Goal: Task Accomplishment & Management: Complete application form

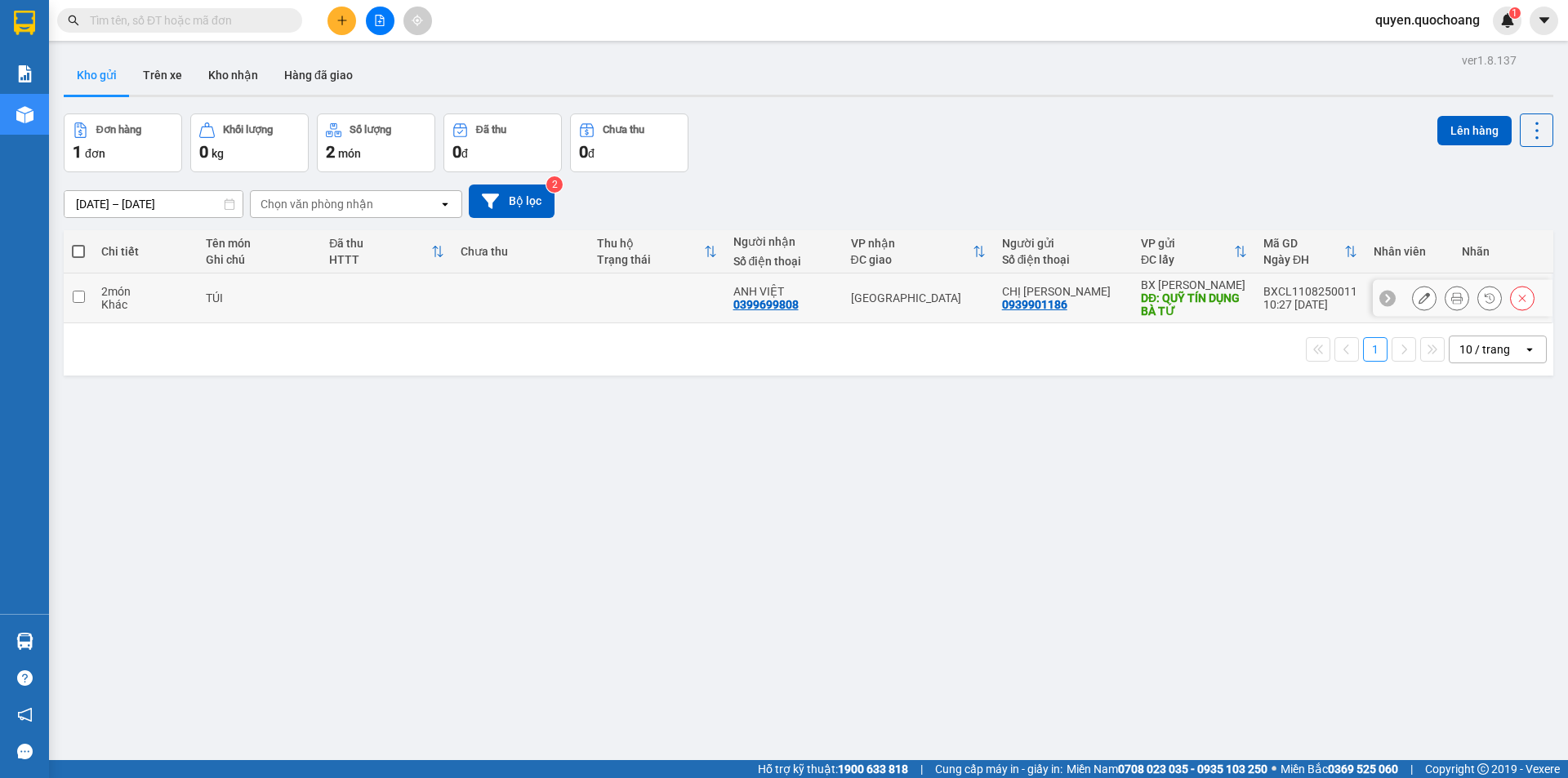
click at [1445, 291] on button at bounding box center [1457, 298] width 23 height 29
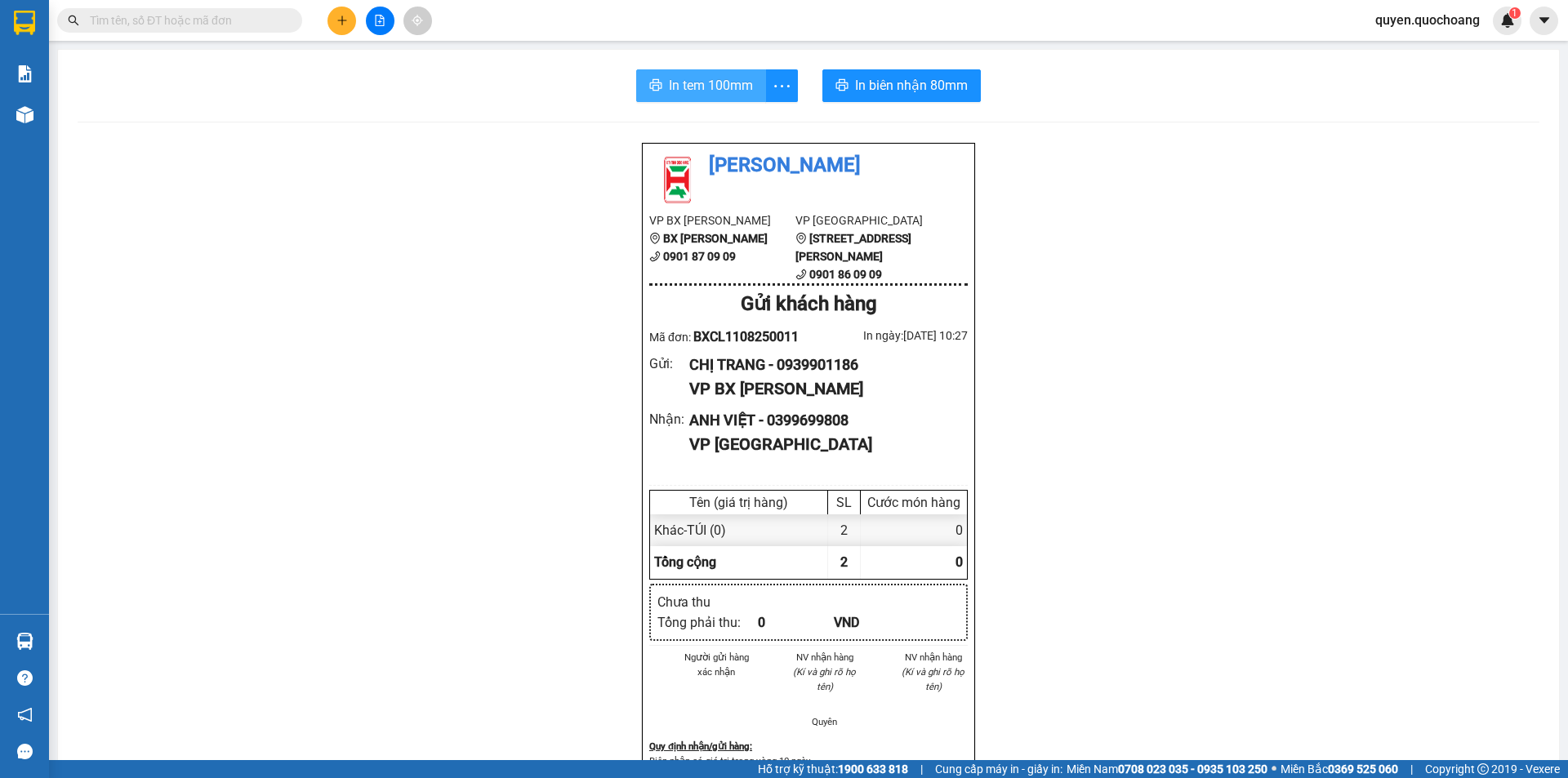
drag, startPoint x: 660, startPoint y: 91, endPoint x: 878, endPoint y: 64, distance: 219.7
click at [662, 91] on button "In tem 100mm" at bounding box center [701, 85] width 130 height 32
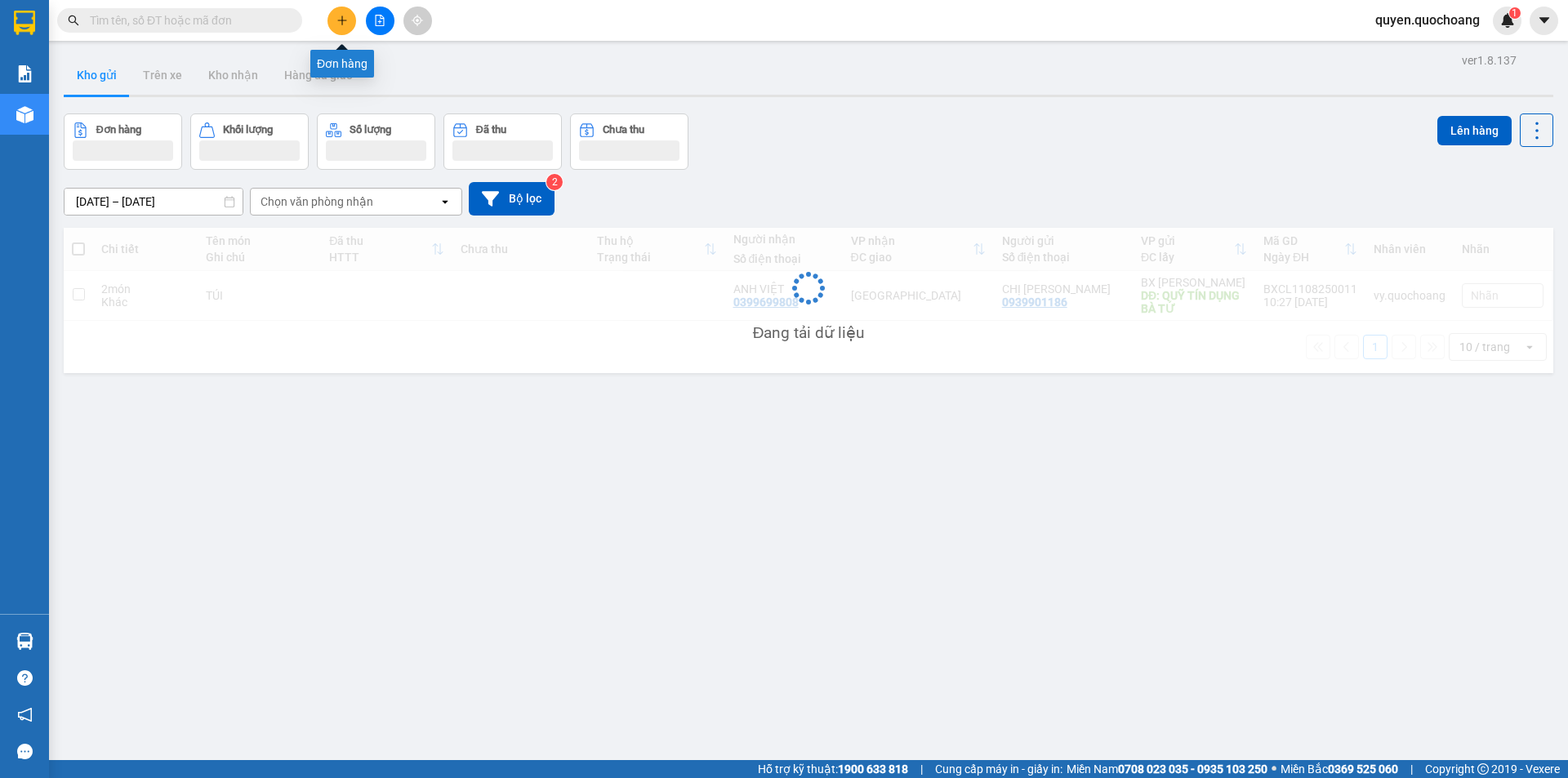
click at [348, 23] on button at bounding box center [342, 20] width 29 height 29
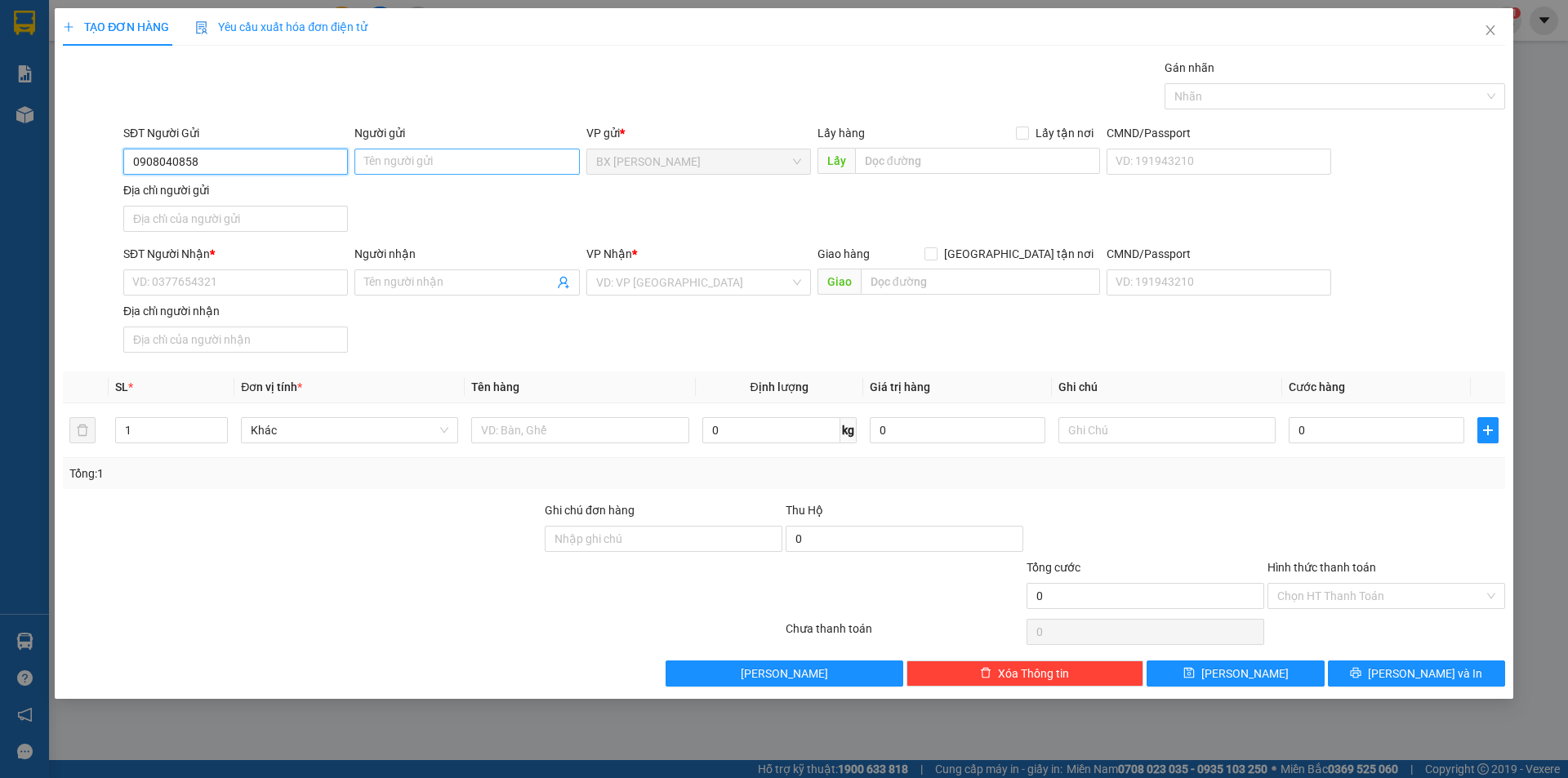
type input "0908040858"
click at [416, 161] on input "Người gửi" at bounding box center [467, 162] width 225 height 26
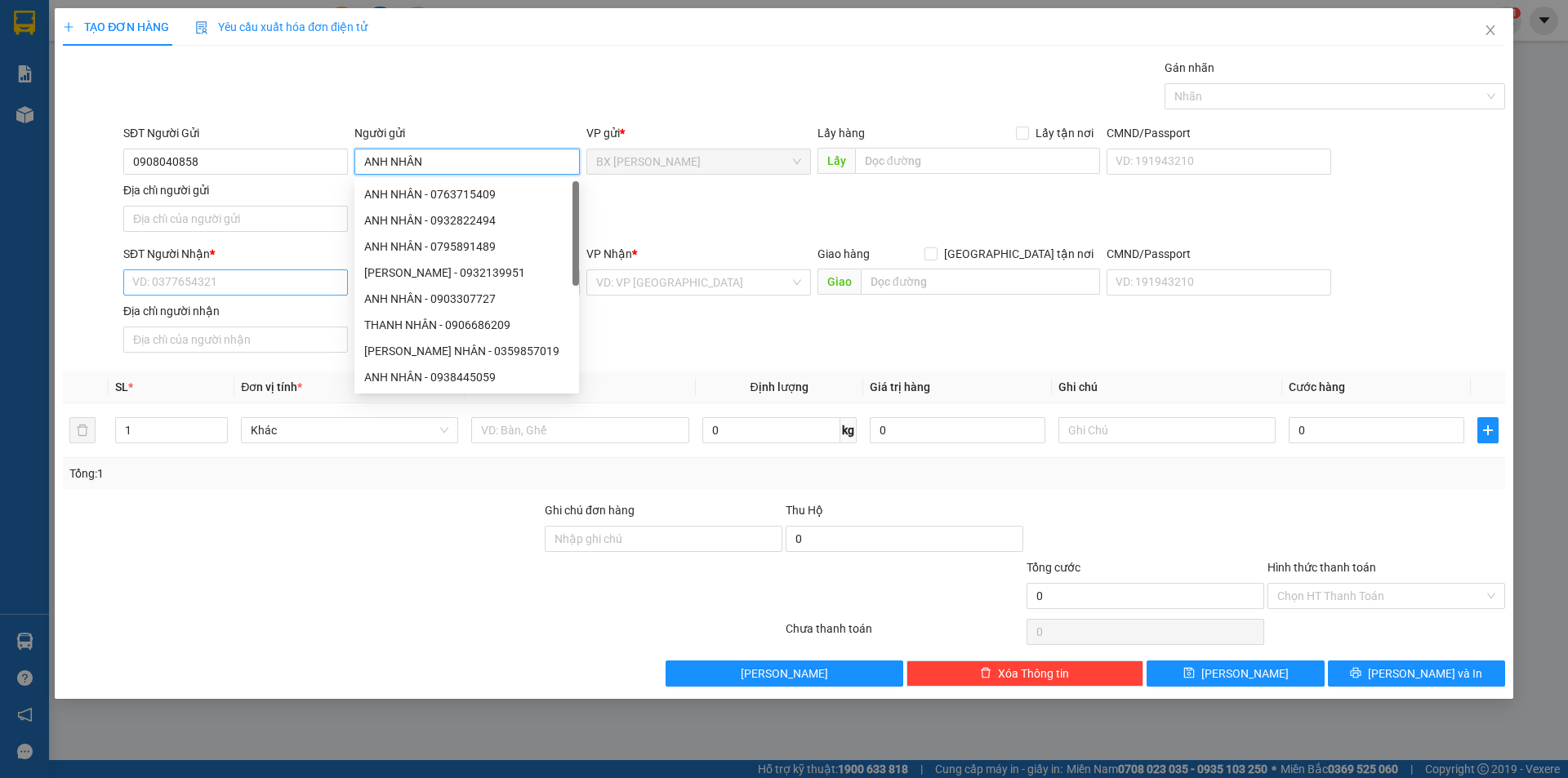
type input "ANH NHÂN"
click at [248, 280] on input "SĐT Người Nhận *" at bounding box center [236, 282] width 225 height 26
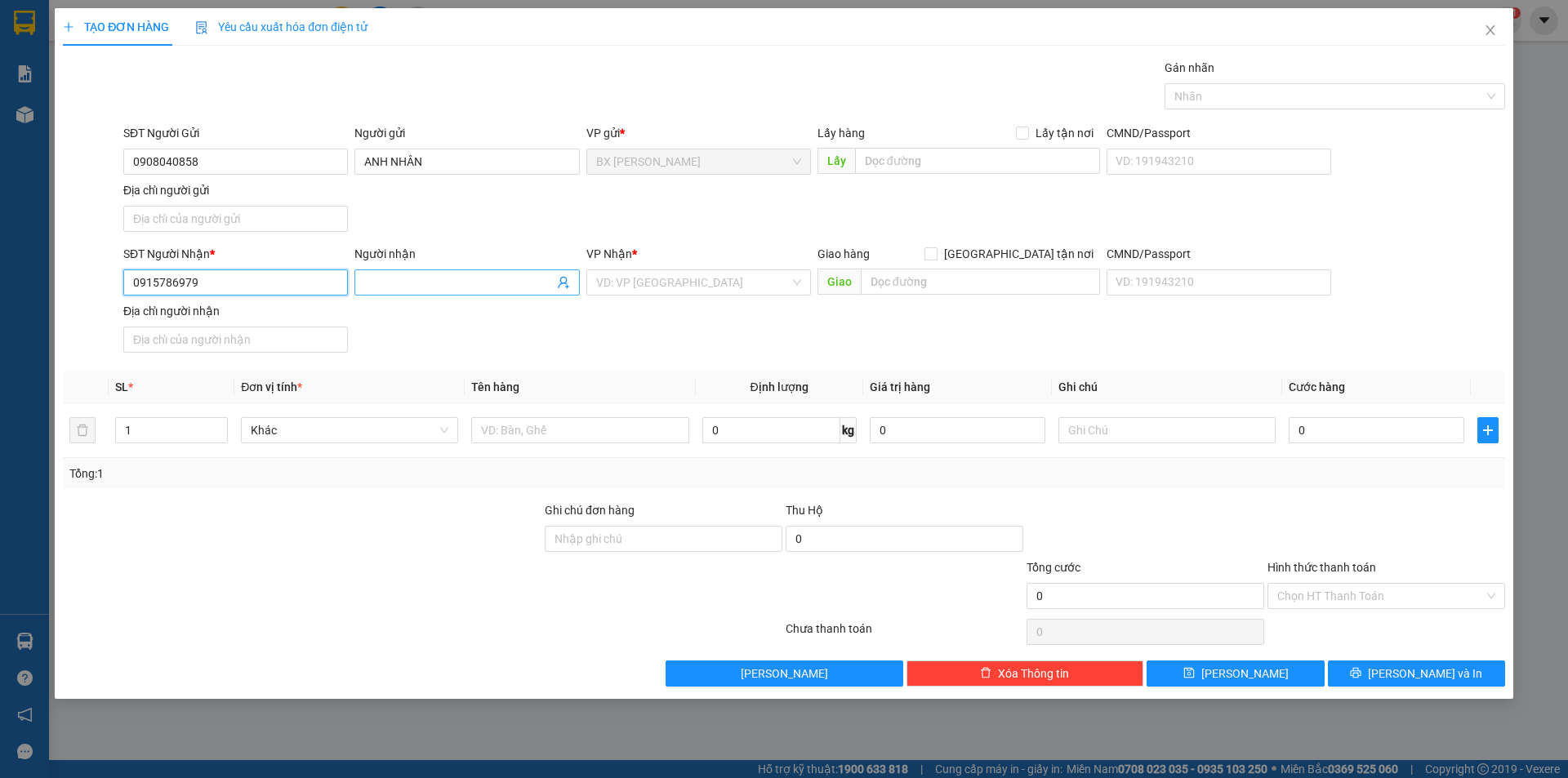
type input "0915786979"
drag, startPoint x: 450, startPoint y: 289, endPoint x: 431, endPoint y: 284, distance: 19.6
click at [451, 289] on input "Người nhận" at bounding box center [458, 282] width 189 height 18
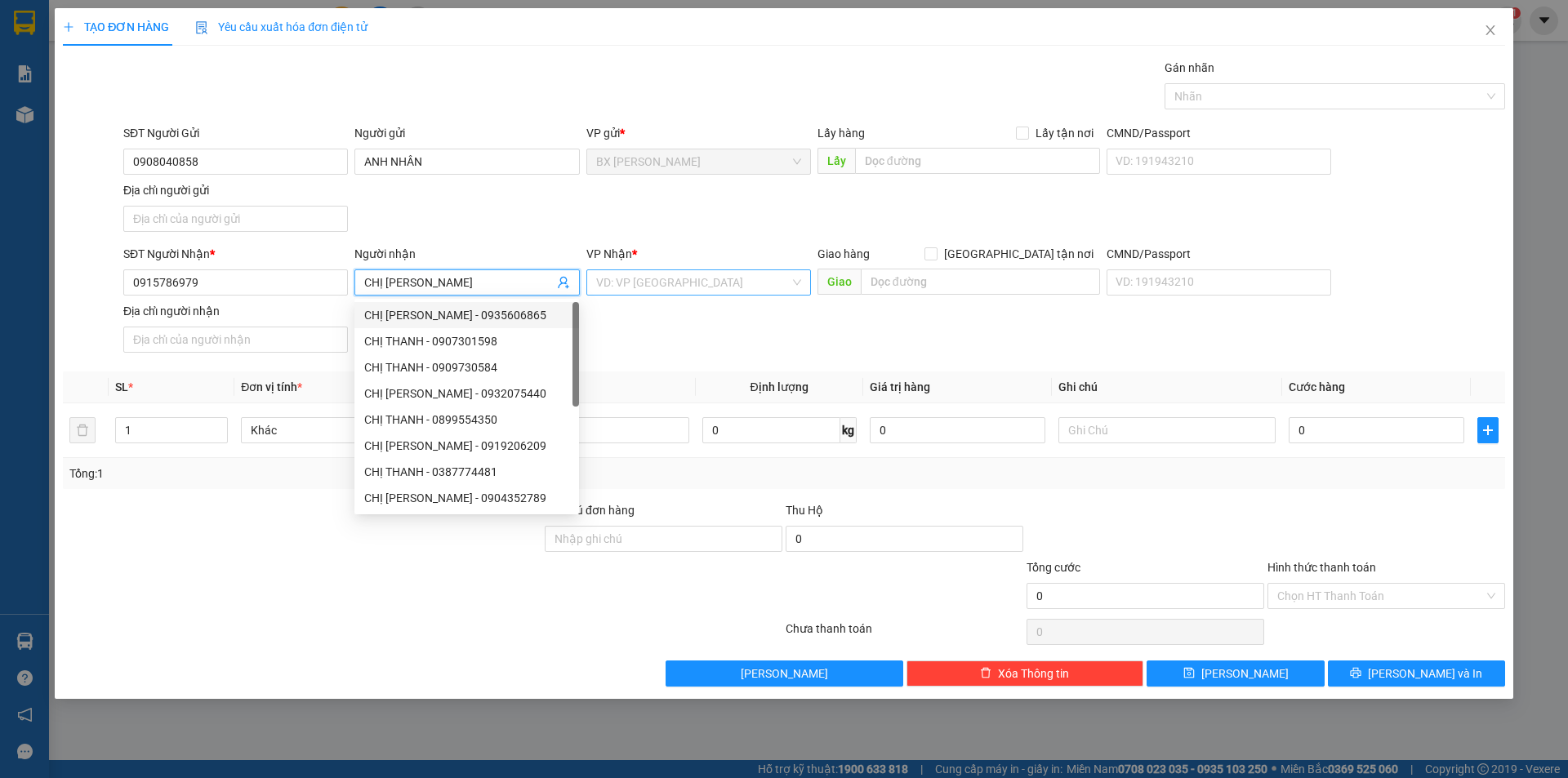
type input "CHỊ [PERSON_NAME]"
click at [697, 285] on input "search" at bounding box center [693, 282] width 193 height 24
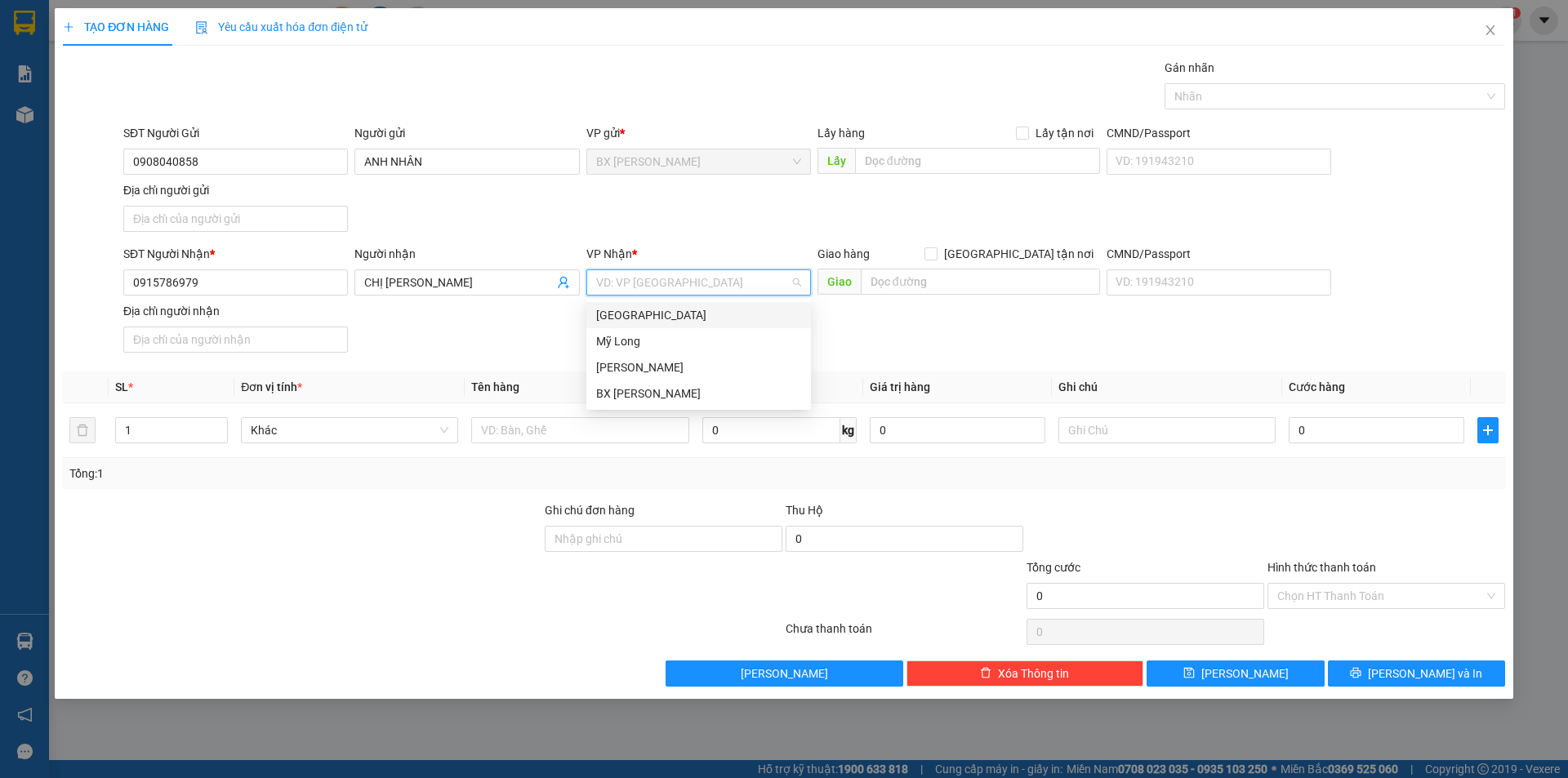
click at [674, 310] on div "[GEOGRAPHIC_DATA]" at bounding box center [699, 315] width 205 height 18
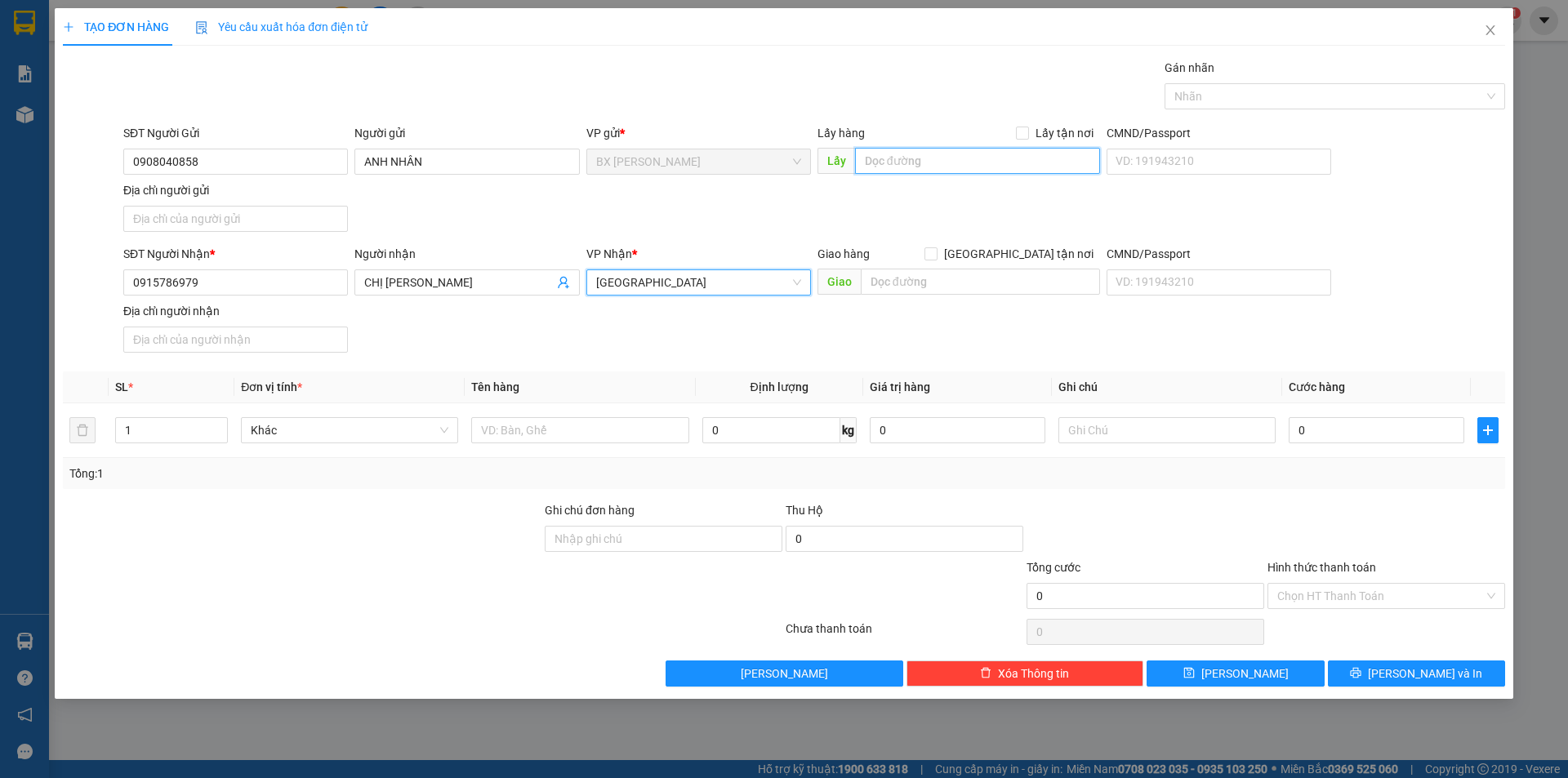
click at [921, 165] on input "text" at bounding box center [978, 161] width 245 height 26
type input "TGDD TÂN THANH"
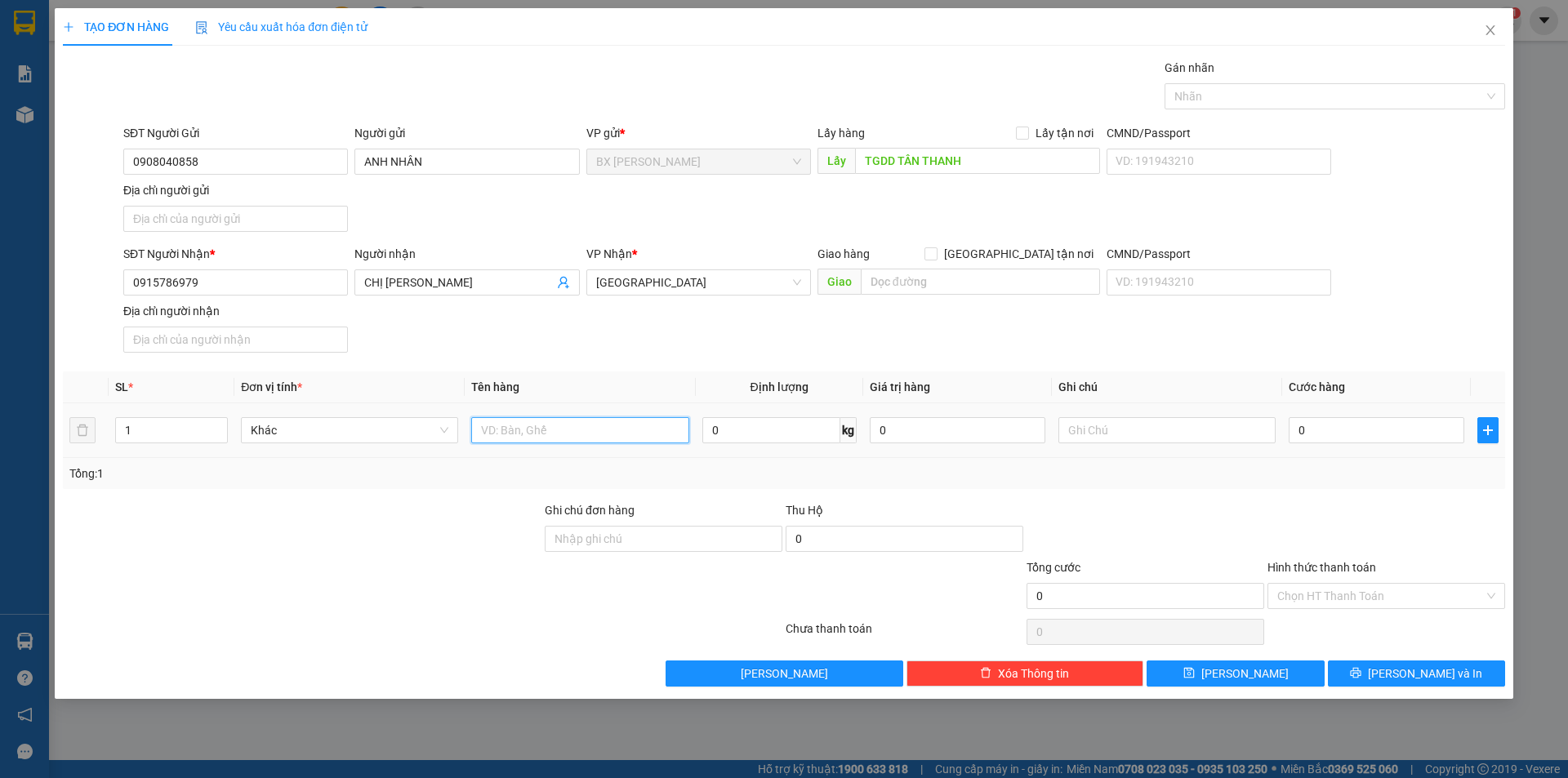
click at [558, 432] on input "text" at bounding box center [580, 430] width 217 height 26
type input "KIỆN"
drag, startPoint x: 138, startPoint y: 428, endPoint x: 0, endPoint y: 421, distance: 138.2
click at [0, 421] on div "TẠO ĐƠN HÀNG Yêu cầu xuất hóa đơn điện tử Transit Pickup Surcharge Ids Transit …" at bounding box center [784, 389] width 1568 height 778
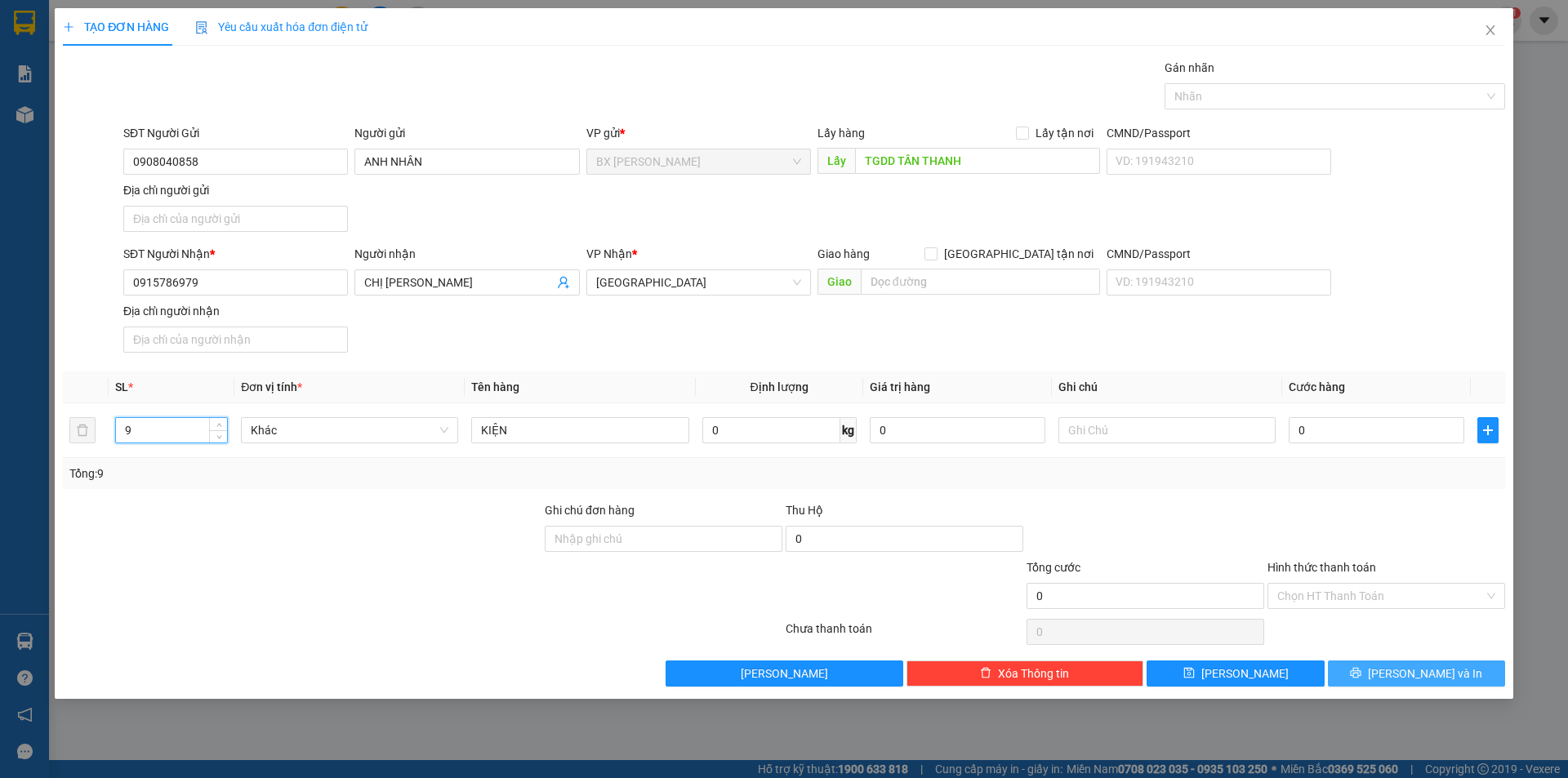
type input "9"
click at [1437, 680] on span "[PERSON_NAME] và In" at bounding box center [1425, 673] width 114 height 18
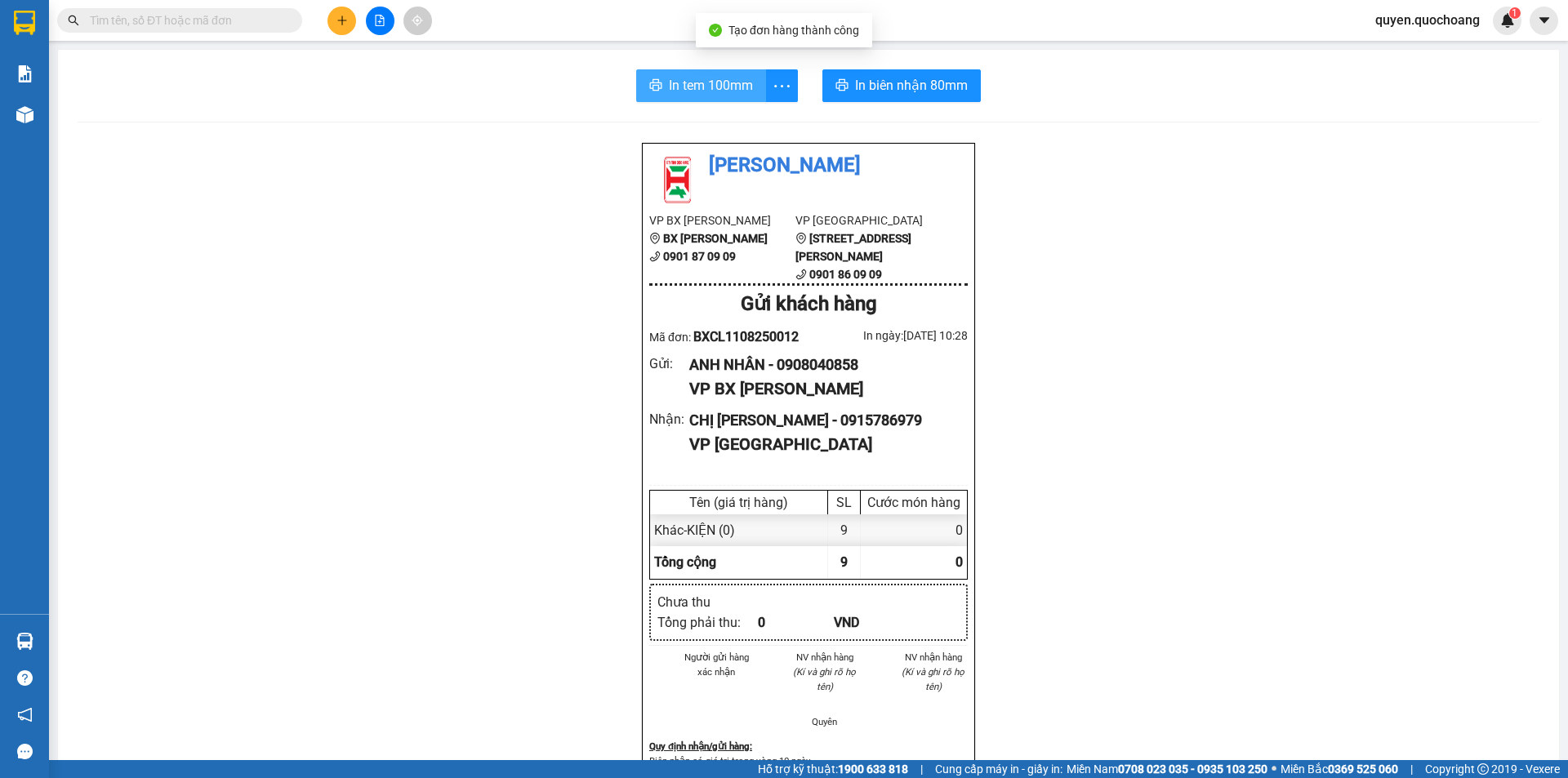
drag, startPoint x: 705, startPoint y: 101, endPoint x: 734, endPoint y: 89, distance: 31.4
click at [705, 100] on button "In tem 100mm" at bounding box center [701, 85] width 130 height 32
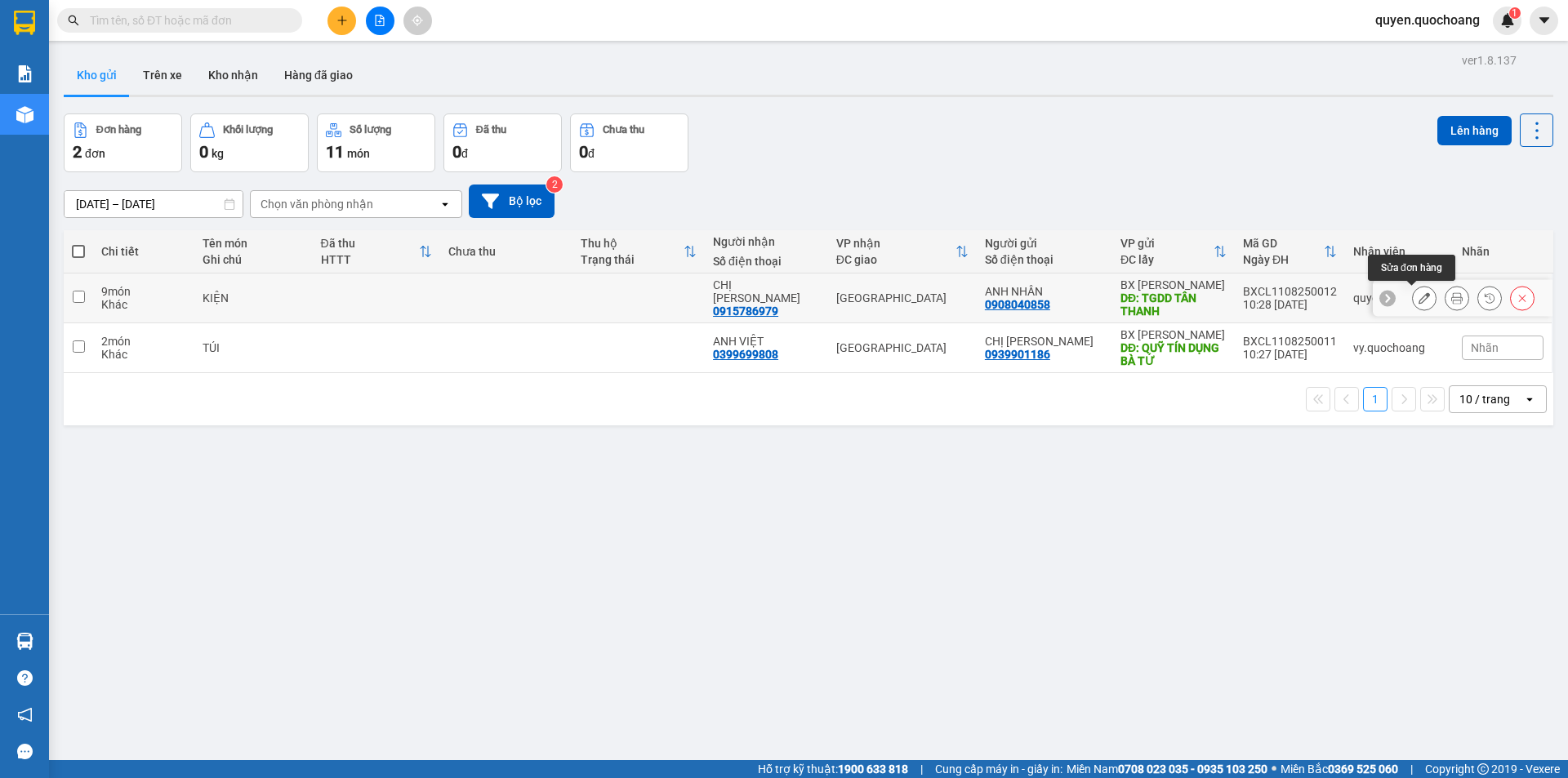
click at [1418, 299] on icon at bounding box center [1424, 298] width 11 height 11
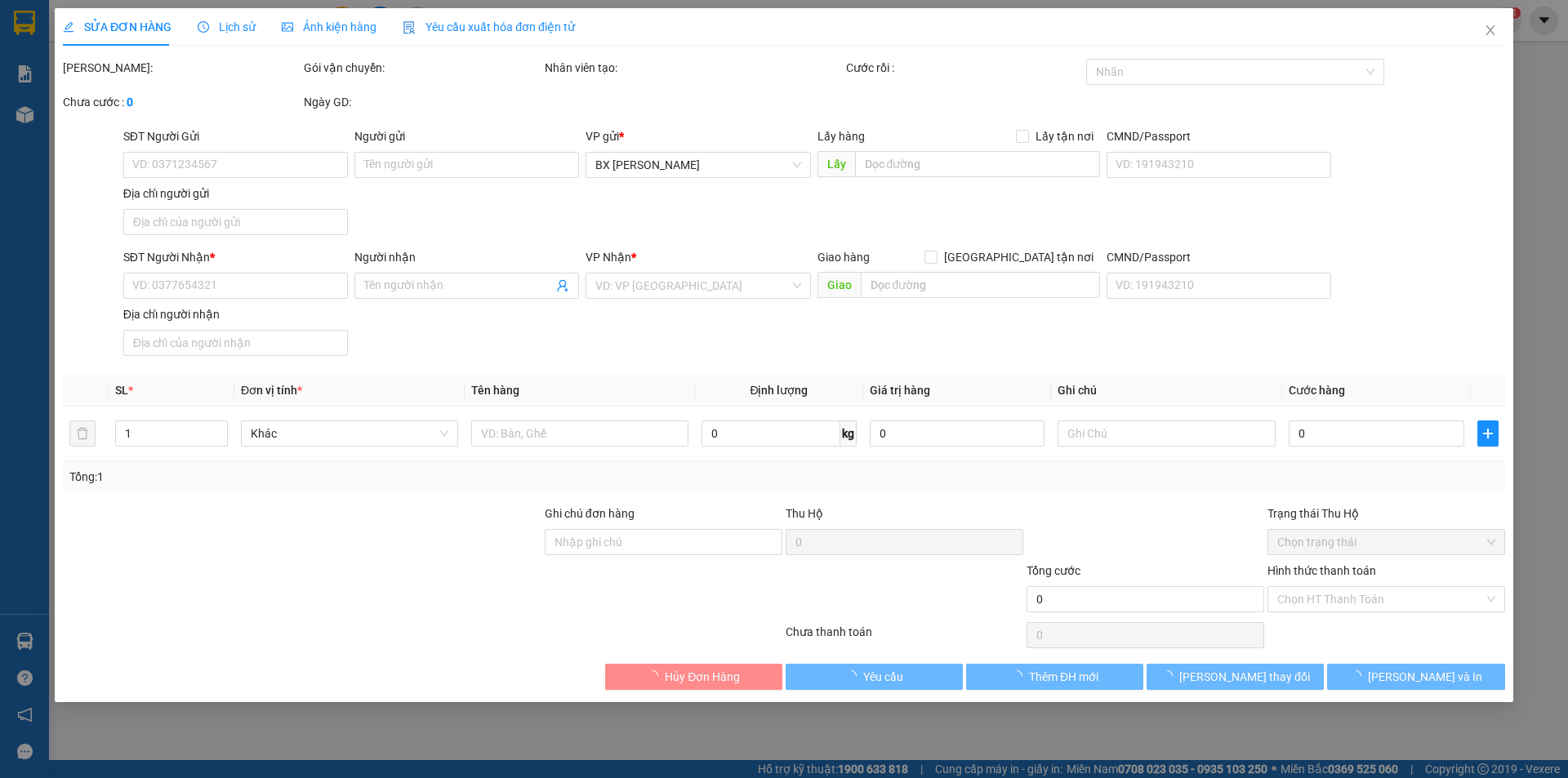
type input "0908040858"
type input "ANH NHÂN"
type input "TGDD TÂN THANH"
type input "0915786979"
type input "CHỊ [PERSON_NAME]"
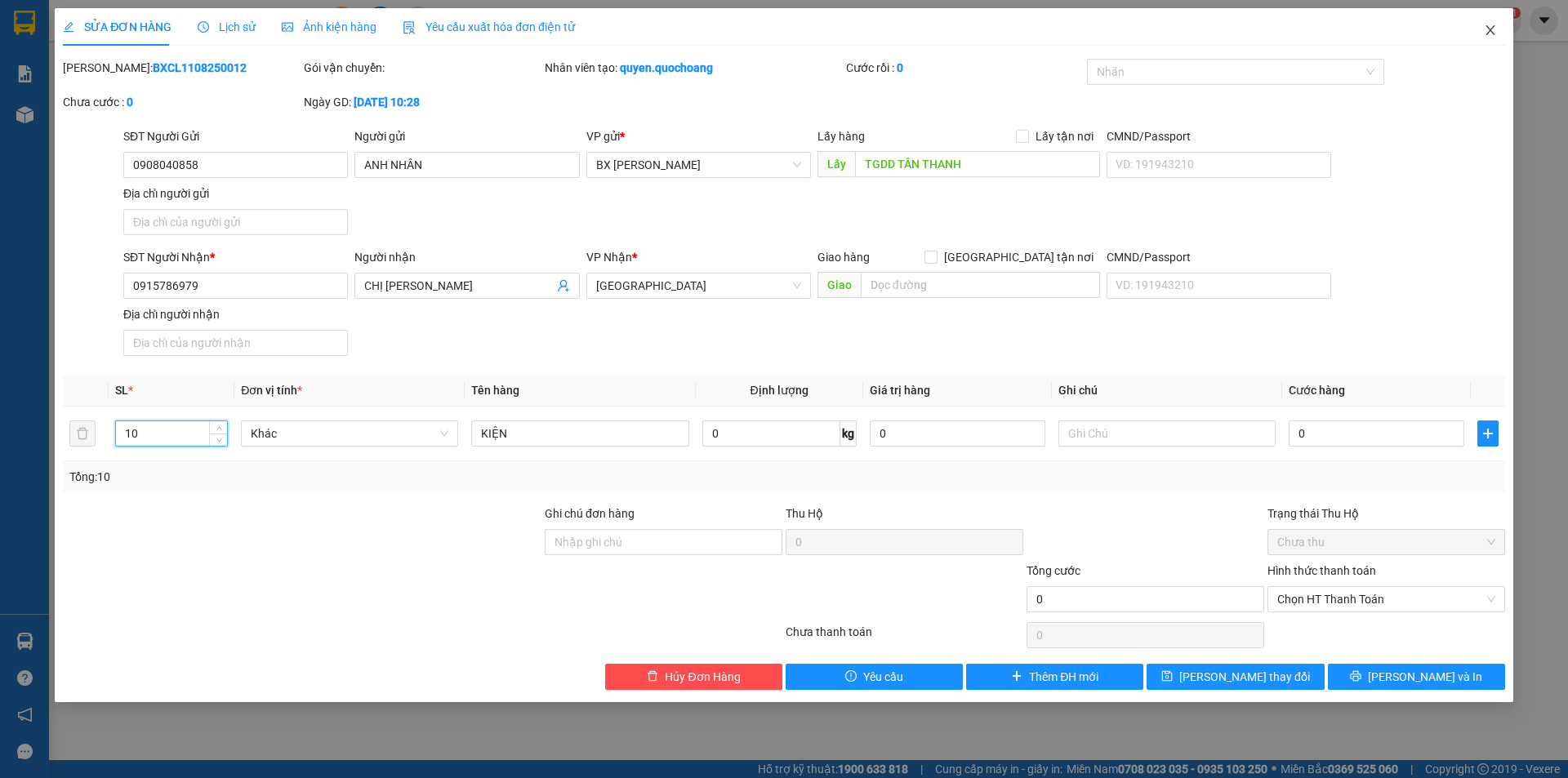
type input "10"
click at [1487, 26] on icon "close" at bounding box center [1491, 31] width 13 height 13
